Goal: Find specific page/section: Find specific page/section

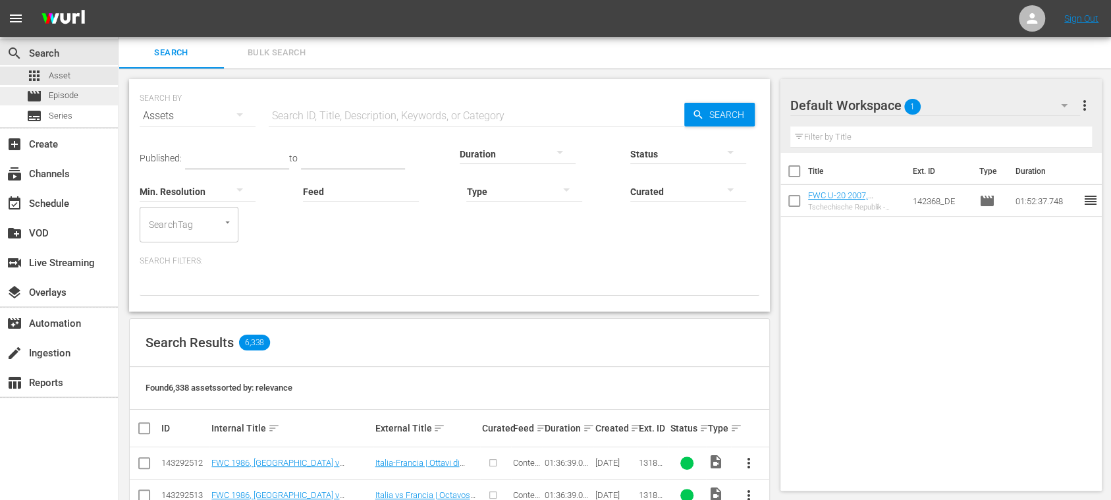
click at [55, 87] on div "movie Episode" at bounding box center [52, 96] width 52 height 18
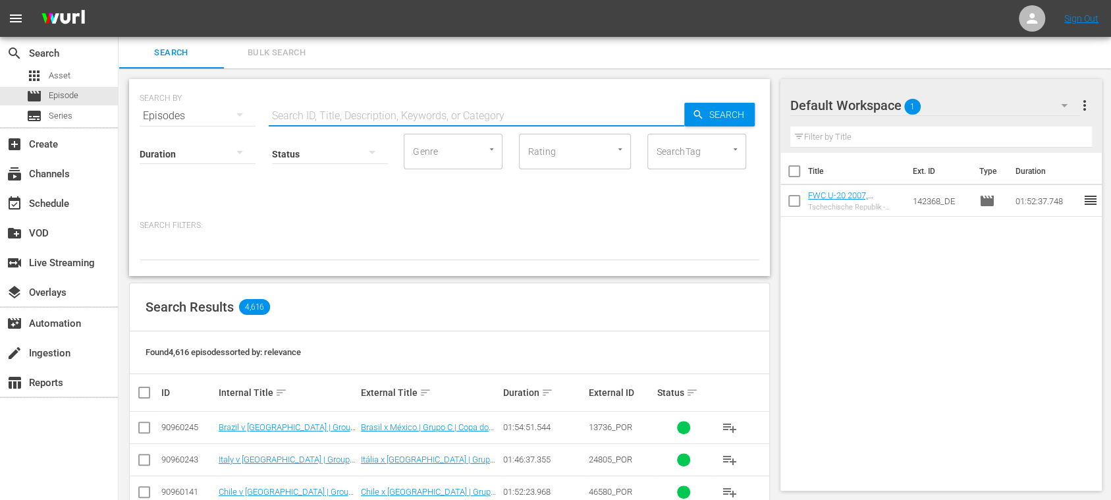
drag, startPoint x: 381, startPoint y: 109, endPoint x: 369, endPoint y: 131, distance: 24.4
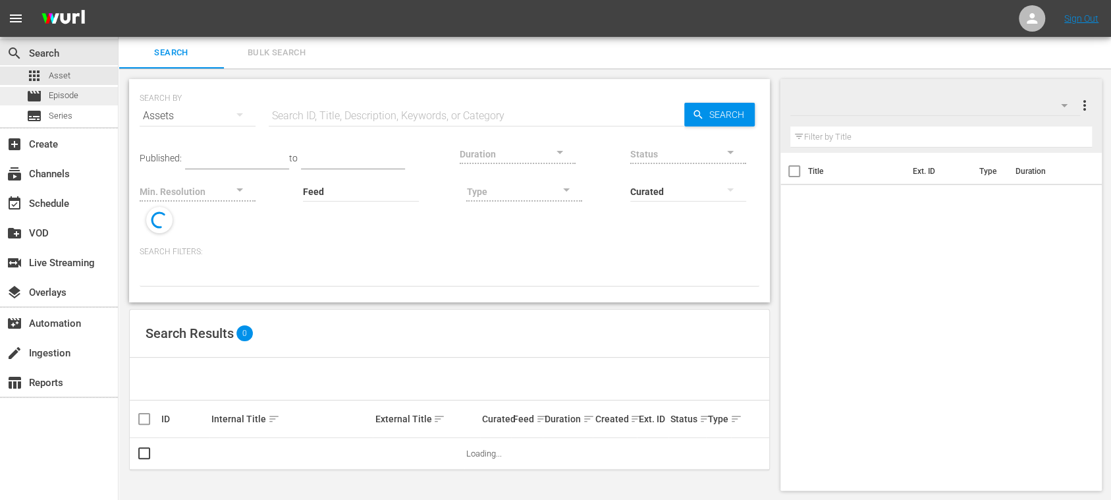
click at [72, 95] on span "Episode" at bounding box center [64, 95] width 30 height 13
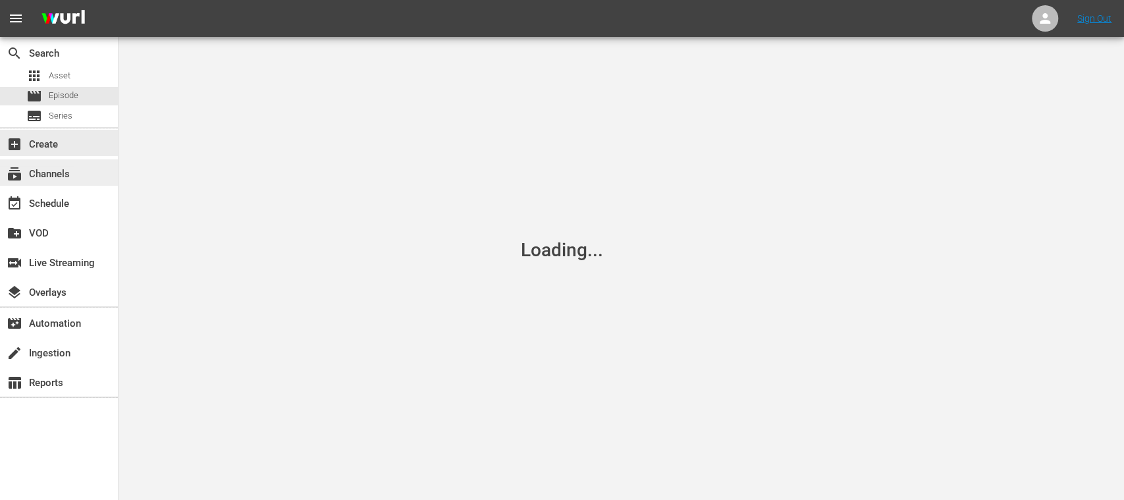
click at [68, 170] on div "subscriptions Channels" at bounding box center [37, 172] width 74 height 12
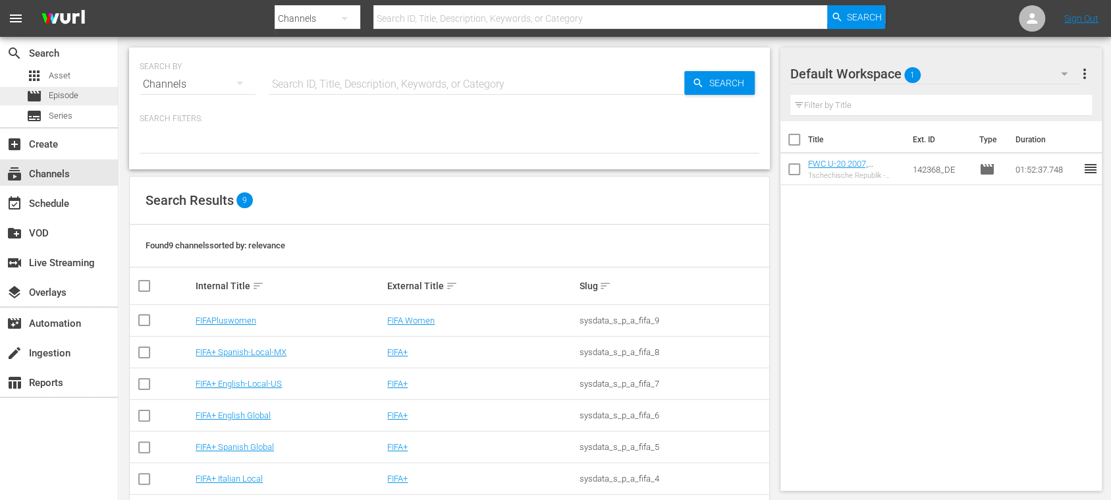
click at [75, 99] on span "Episode" at bounding box center [64, 95] width 30 height 13
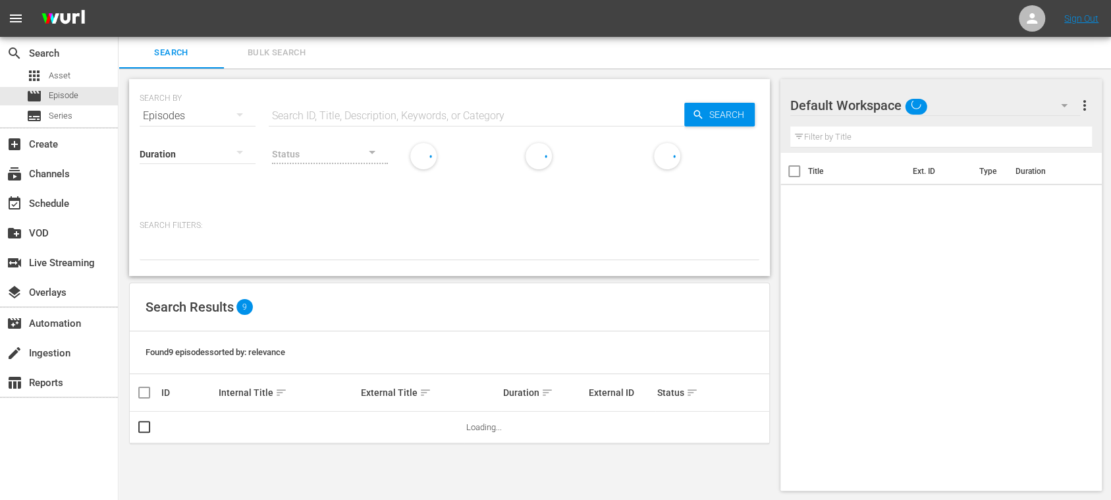
click at [296, 82] on div "SEARCH BY Search By Episodes Search ID, Title, Description, Keywords, or Catego…" at bounding box center [449, 177] width 641 height 197
drag, startPoint x: 292, startPoint y: 112, endPoint x: 300, endPoint y: 112, distance: 7.9
click at [292, 112] on input "text" at bounding box center [477, 116] width 416 height 32
paste input "142634"
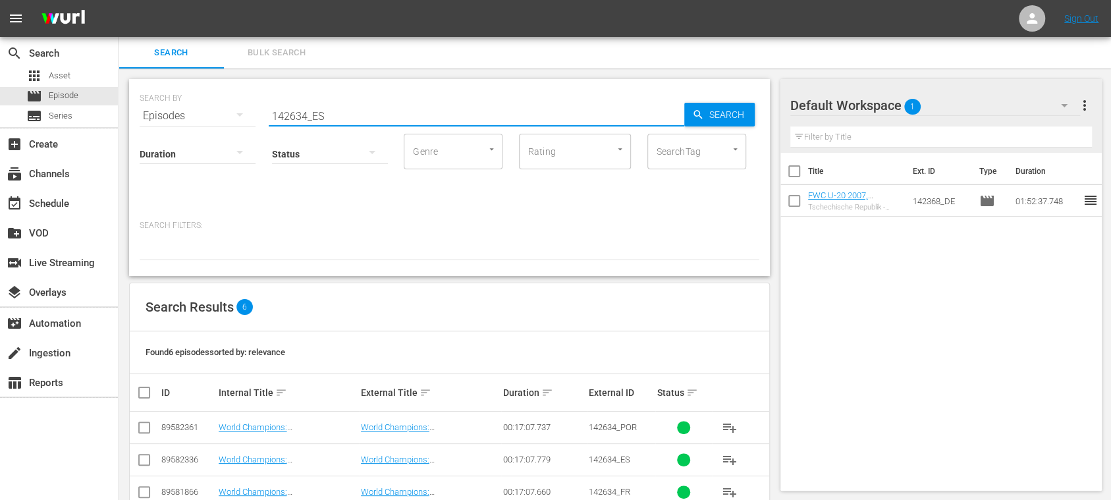
type input "142634_ES"
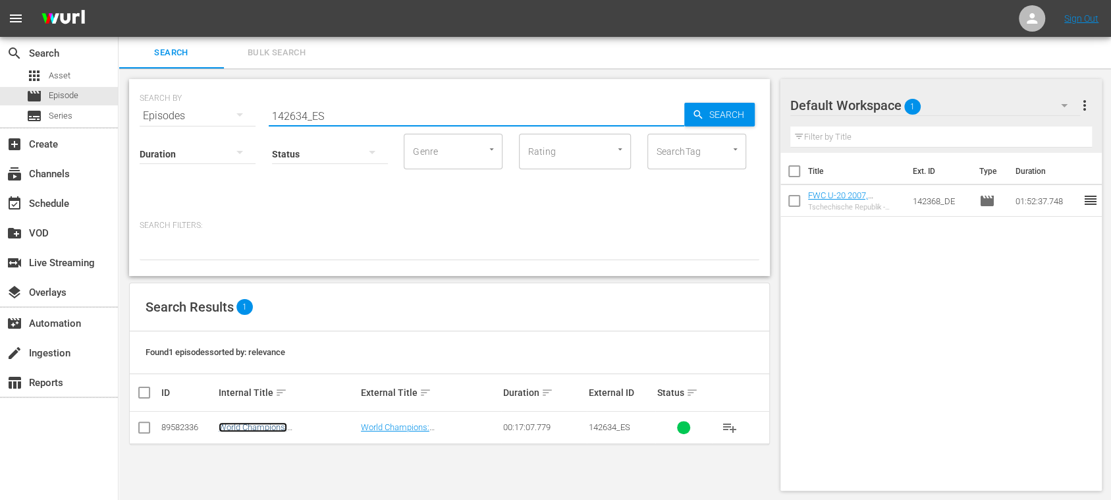
click at [300, 429] on link "World Champions: [GEOGRAPHIC_DATA] 2011 (ES)" at bounding box center [277, 432] width 117 height 20
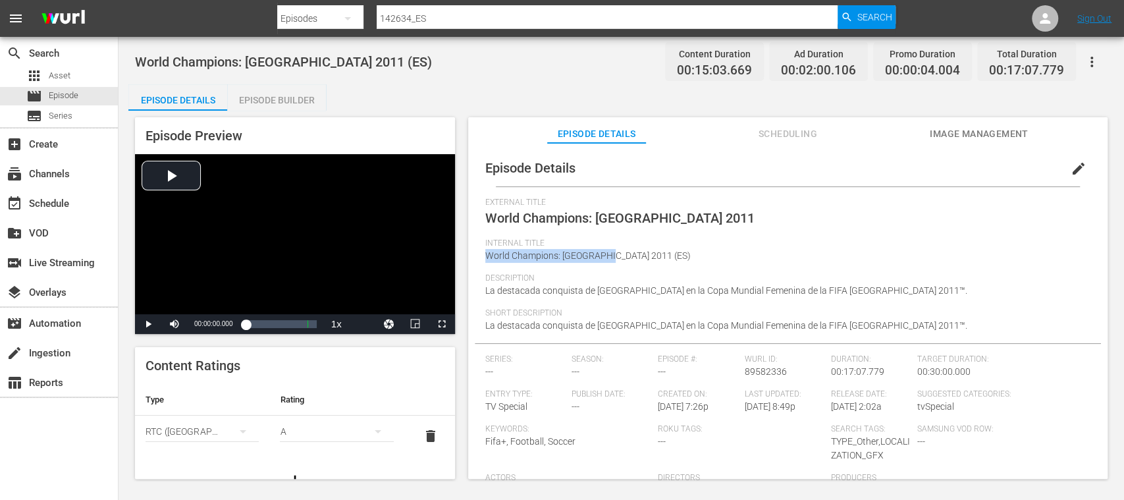
drag, startPoint x: 501, startPoint y: 257, endPoint x: 609, endPoint y: 260, distance: 107.4
click at [609, 260] on span "World Champions: [GEOGRAPHIC_DATA] 2011 (ES)" at bounding box center [587, 255] width 205 height 11
copy span "World Champions: [GEOGRAPHIC_DATA] 2011"
click at [664, 253] on div "Internal Title World Champions: [GEOGRAPHIC_DATA] 2011 (ES)" at bounding box center [787, 255] width 605 height 35
